Goal: Book appointment/travel/reservation

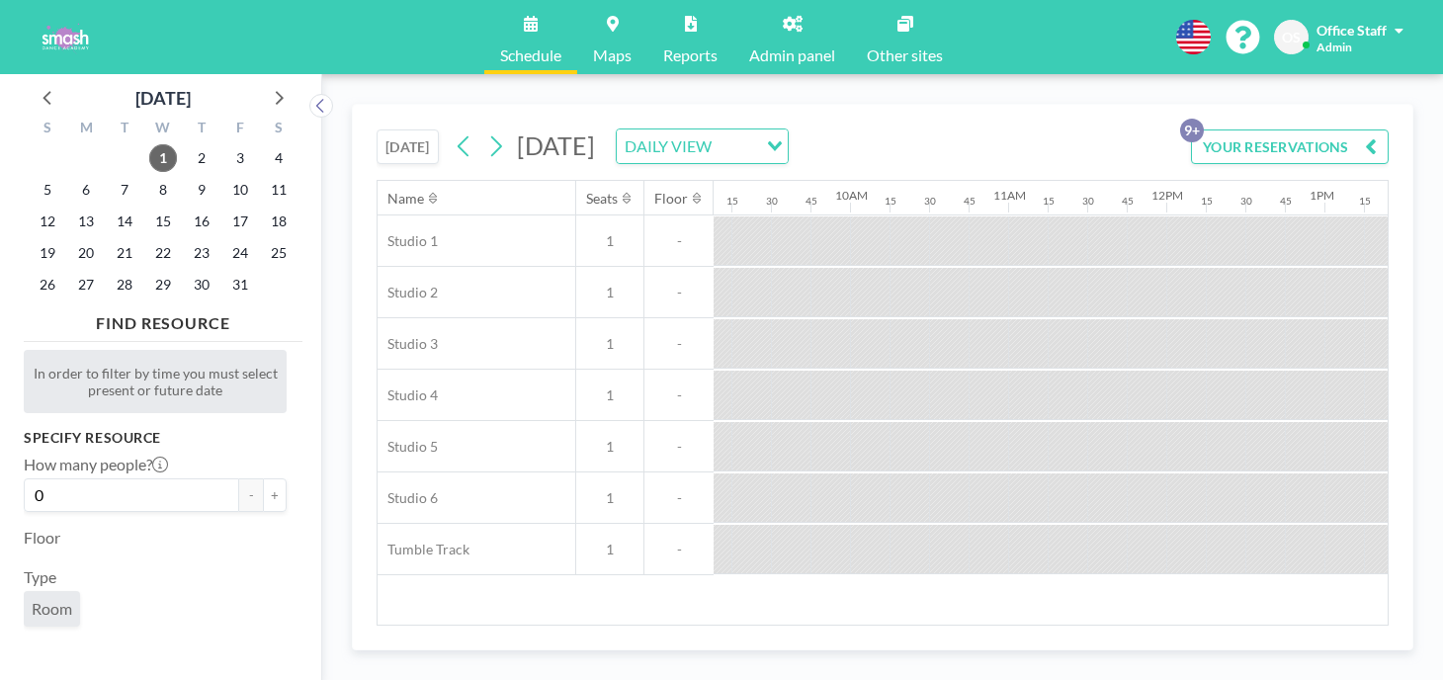
scroll to position [0, 1443]
click at [265, 144] on span "4" at bounding box center [279, 158] width 28 height 28
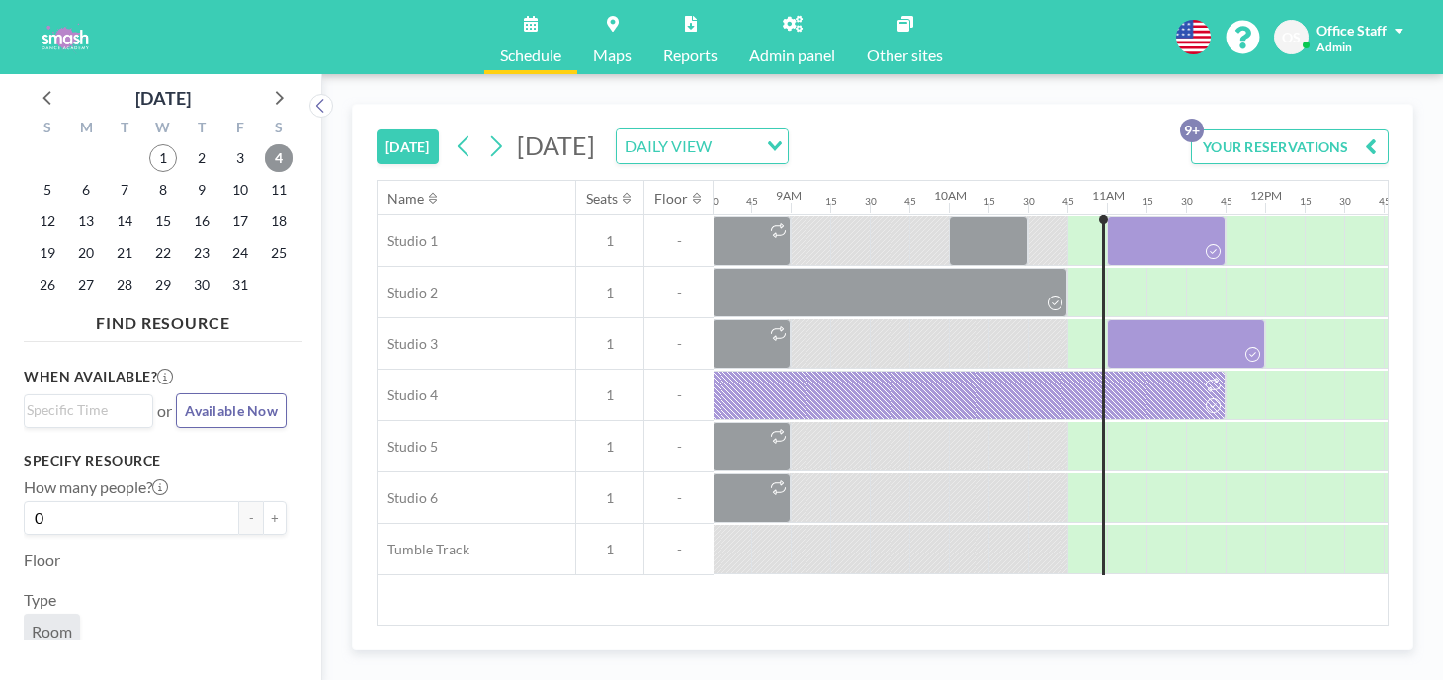
scroll to position [0, 1349]
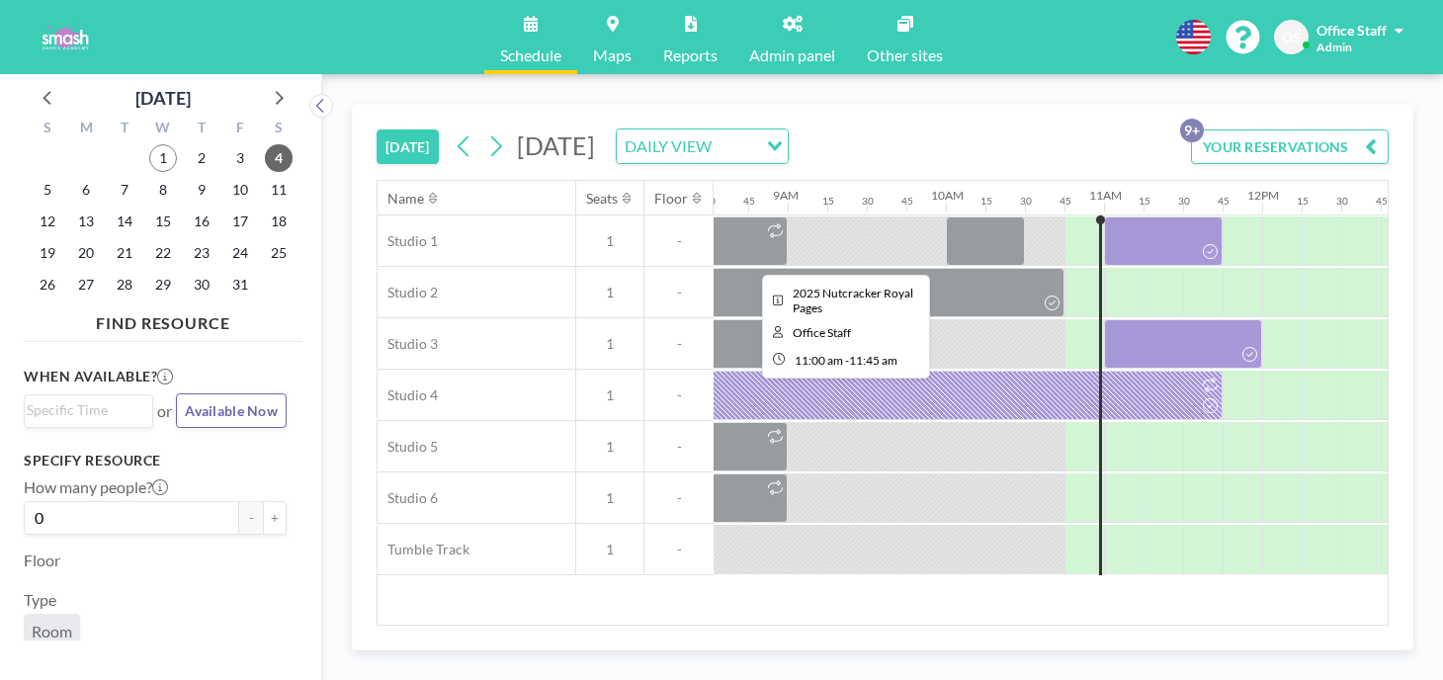
click at [1104, 216] on div at bounding box center [1163, 240] width 119 height 49
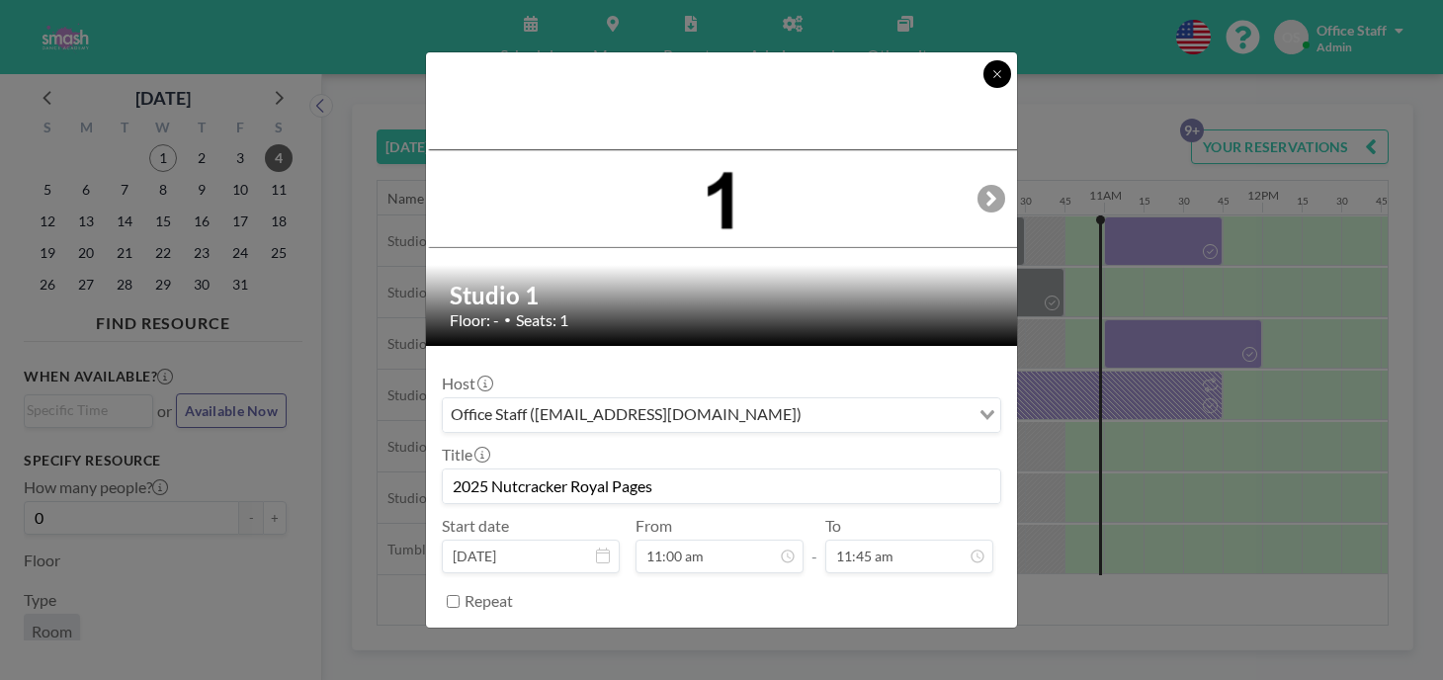
click at [984, 88] on button at bounding box center [998, 74] width 28 height 28
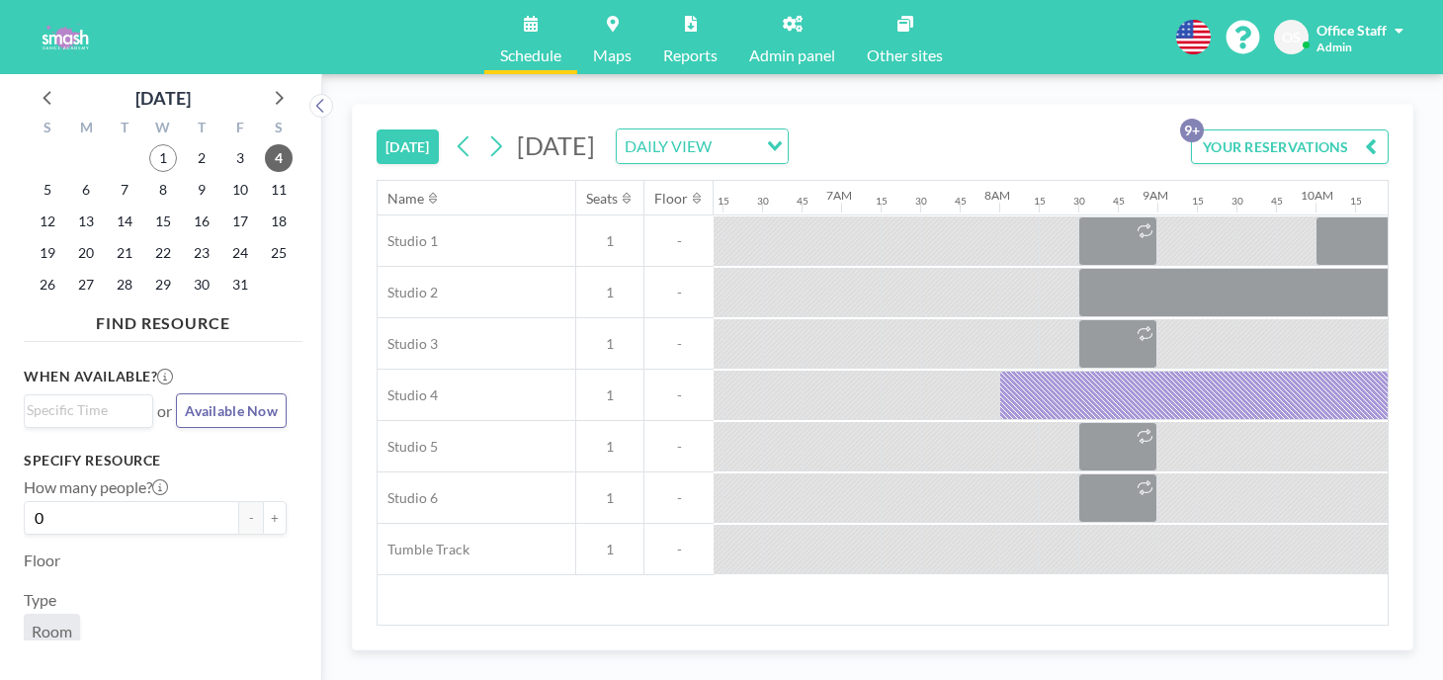
scroll to position [0, 1059]
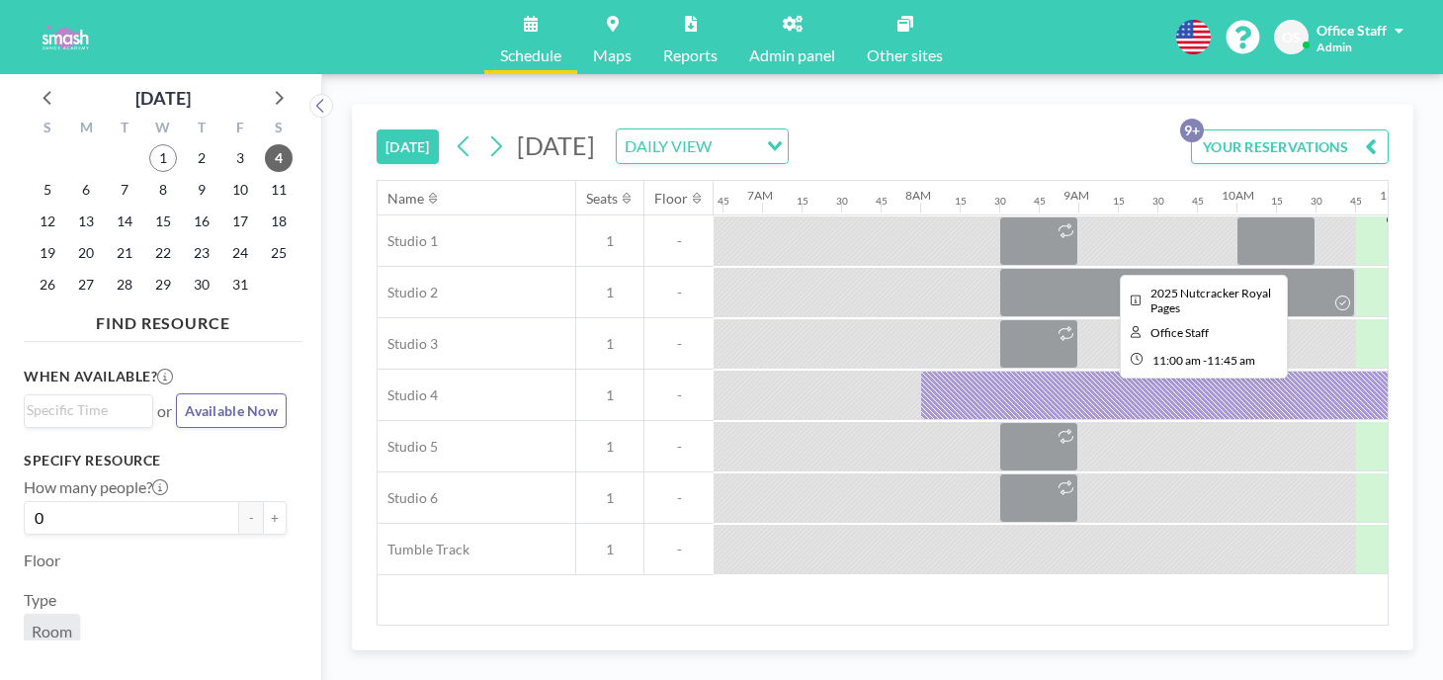
click at [1395, 216] on div at bounding box center [1454, 240] width 119 height 49
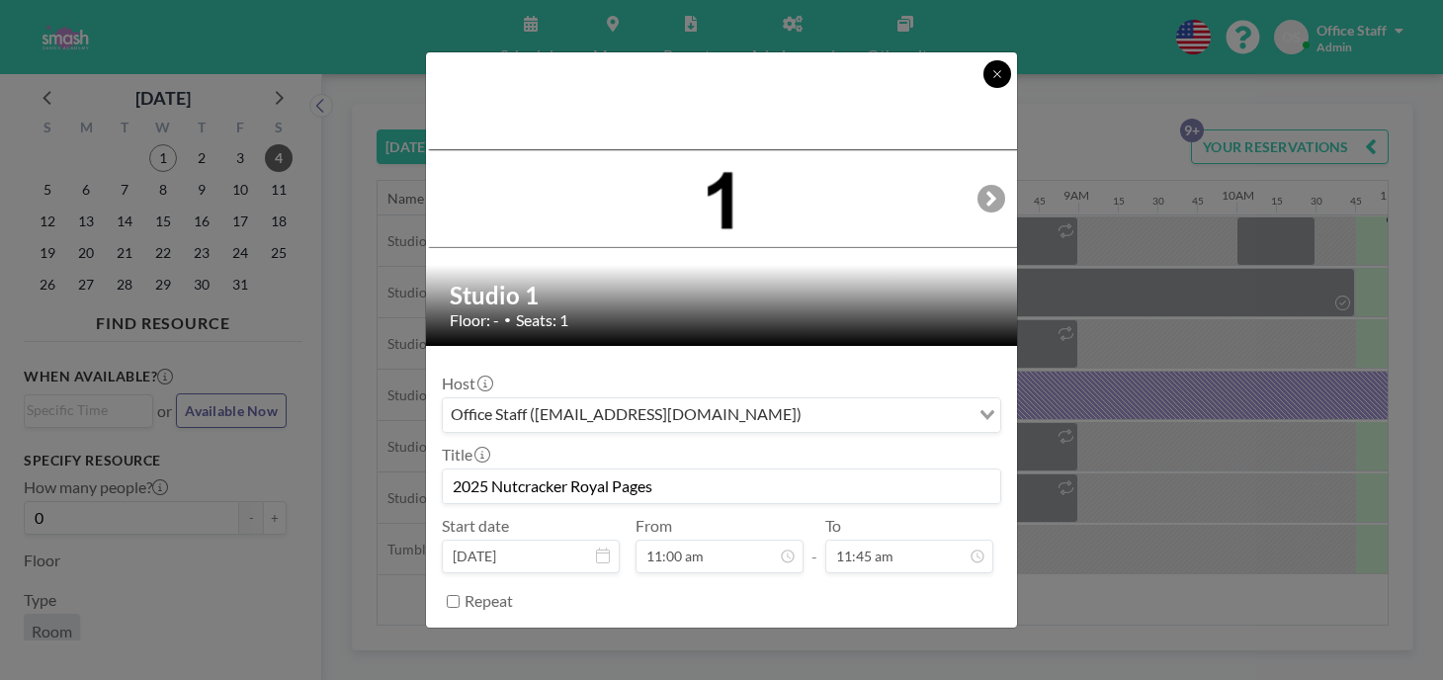
click at [992, 80] on icon at bounding box center [998, 74] width 12 height 12
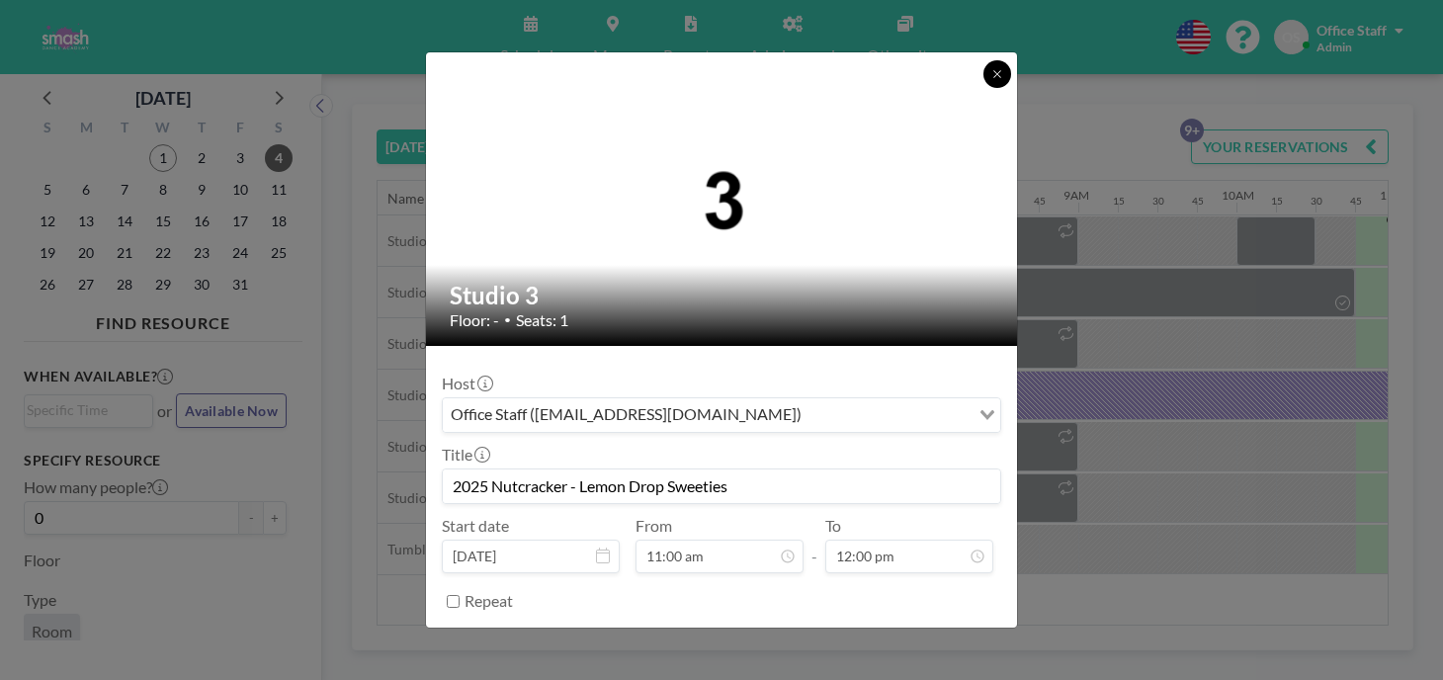
click at [992, 80] on icon at bounding box center [998, 74] width 12 height 12
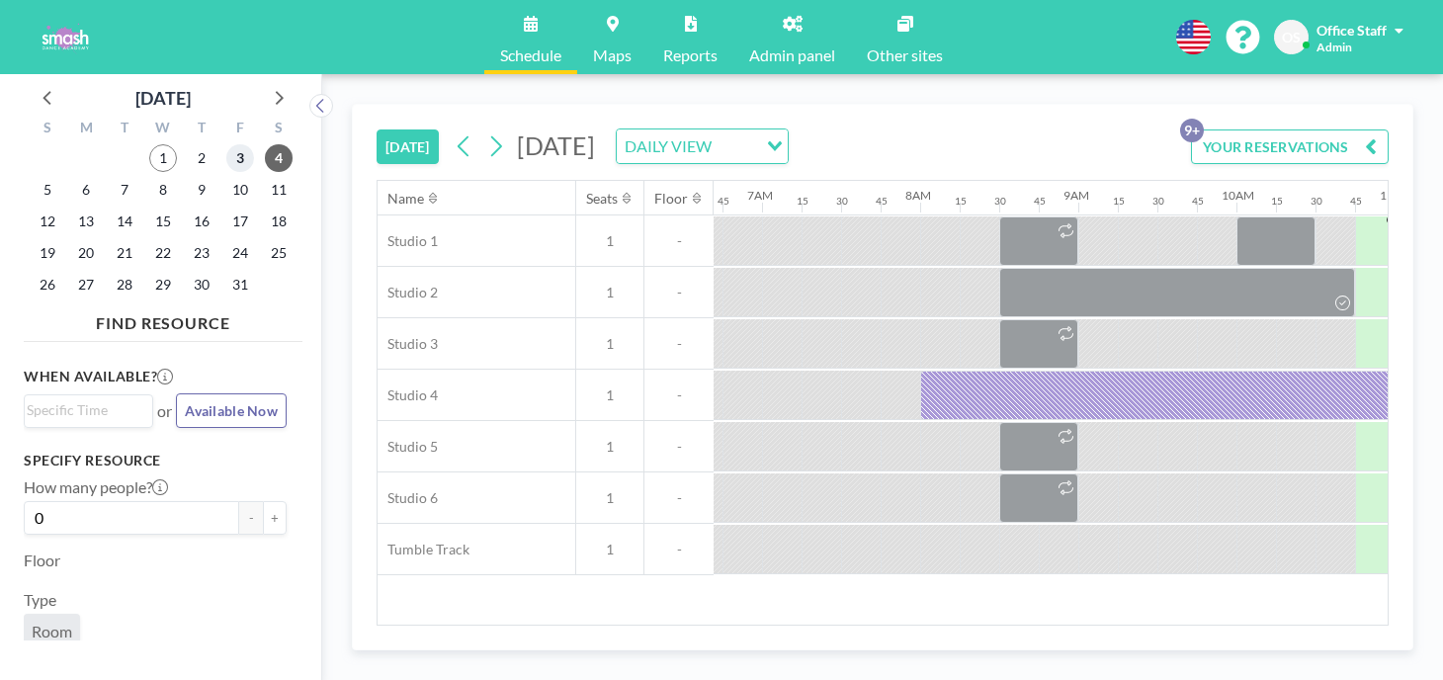
click at [226, 146] on span "3" at bounding box center [240, 158] width 28 height 28
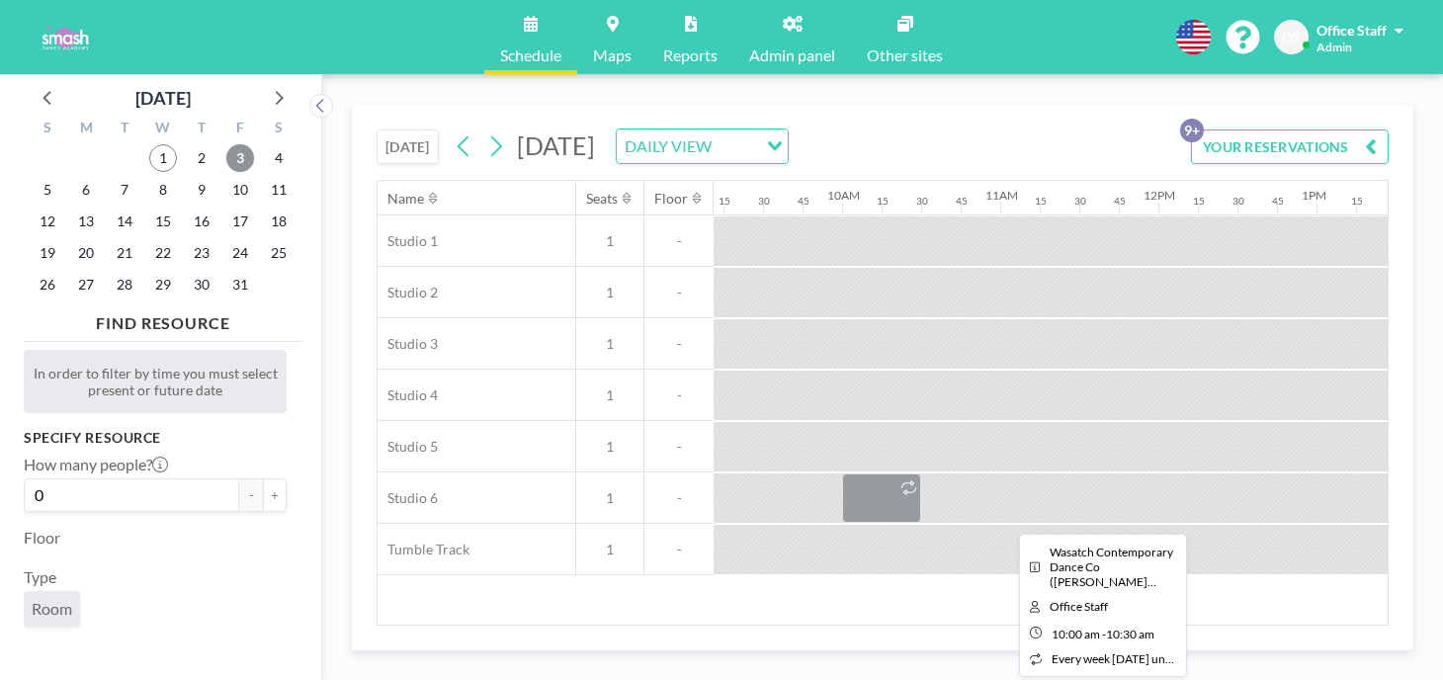
scroll to position [0, 1808]
